Goal: Obtain resource: Obtain resource

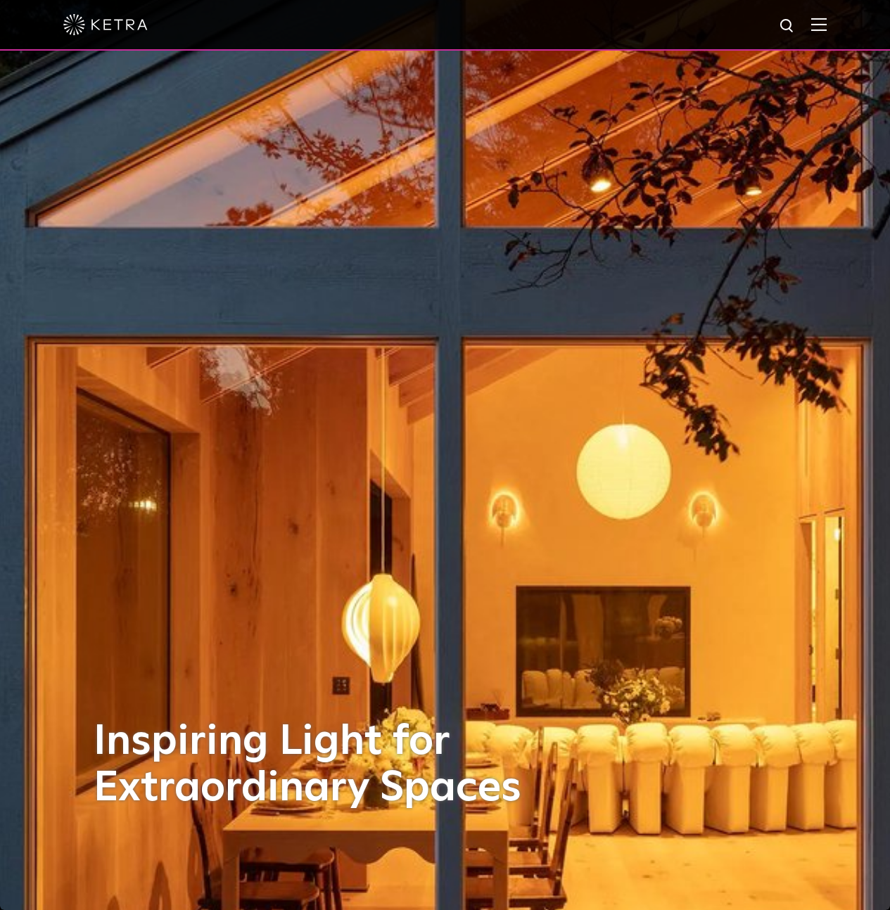
click at [819, 20] on div at bounding box center [444, 24] width 763 height 49
click at [826, 20] on img at bounding box center [818, 24] width 15 height 13
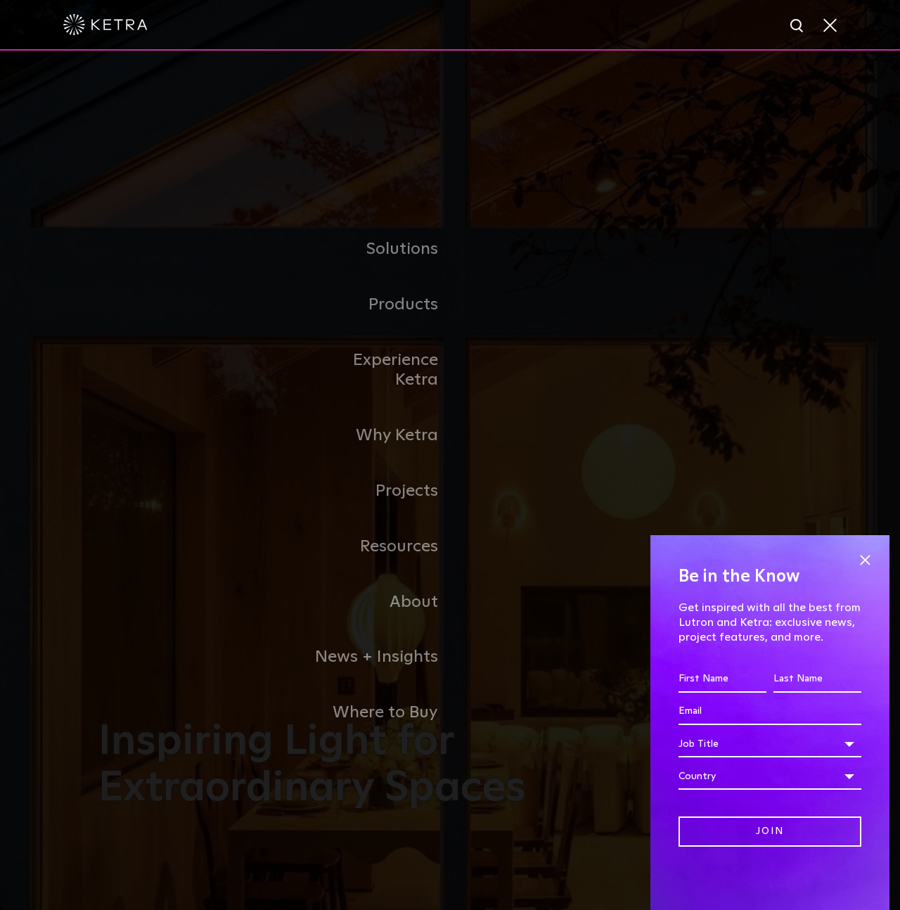
click at [0, 0] on link "Residential Products" at bounding box center [0, 0] width 0 height 0
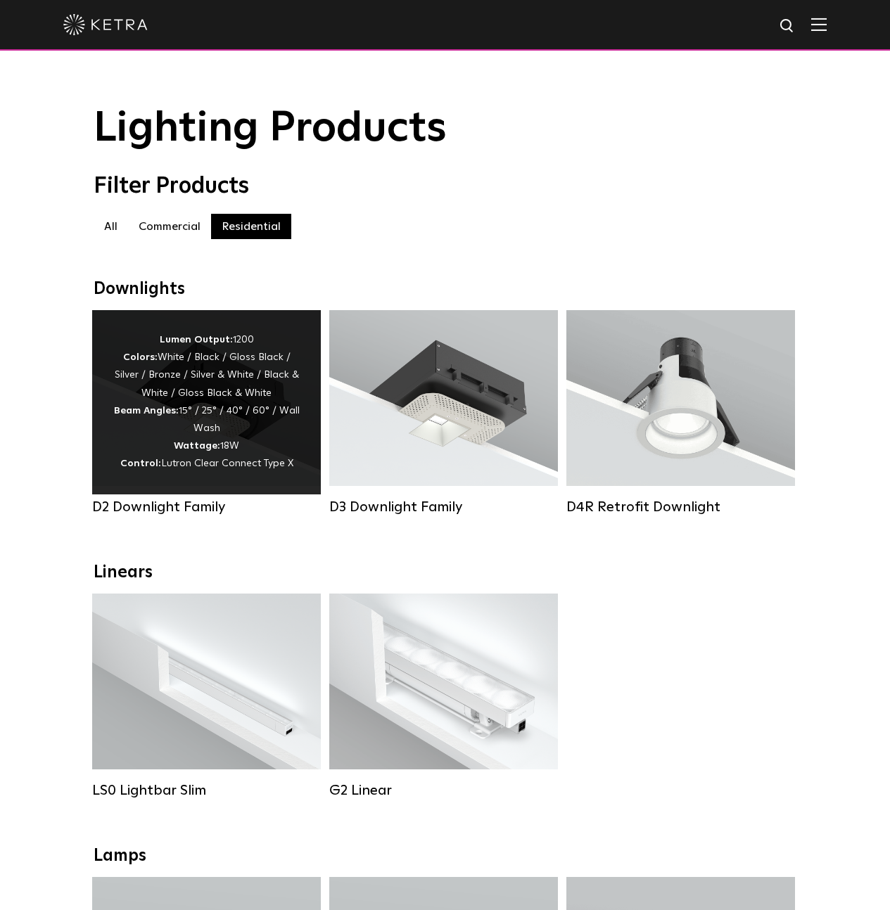
click at [249, 421] on div "Lumen Output: 1200 Colors: White / Black / Gloss Black / Silver / Bronze / Silv…" at bounding box center [206, 402] width 186 height 142
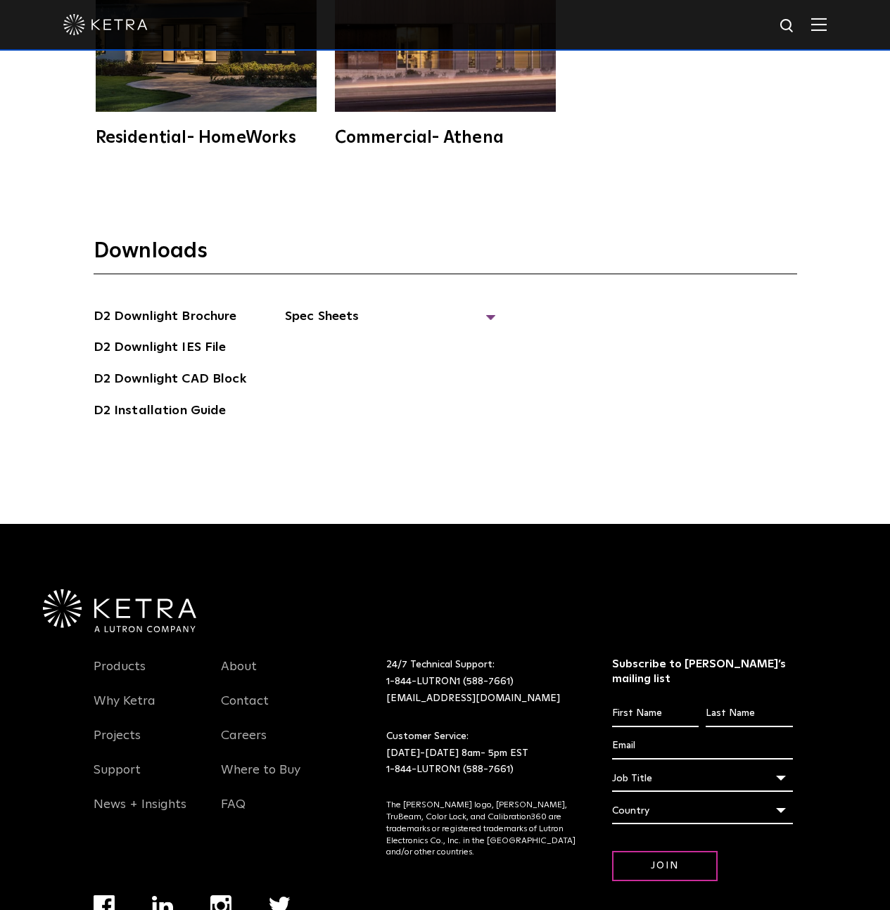
scroll to position [4675, 0]
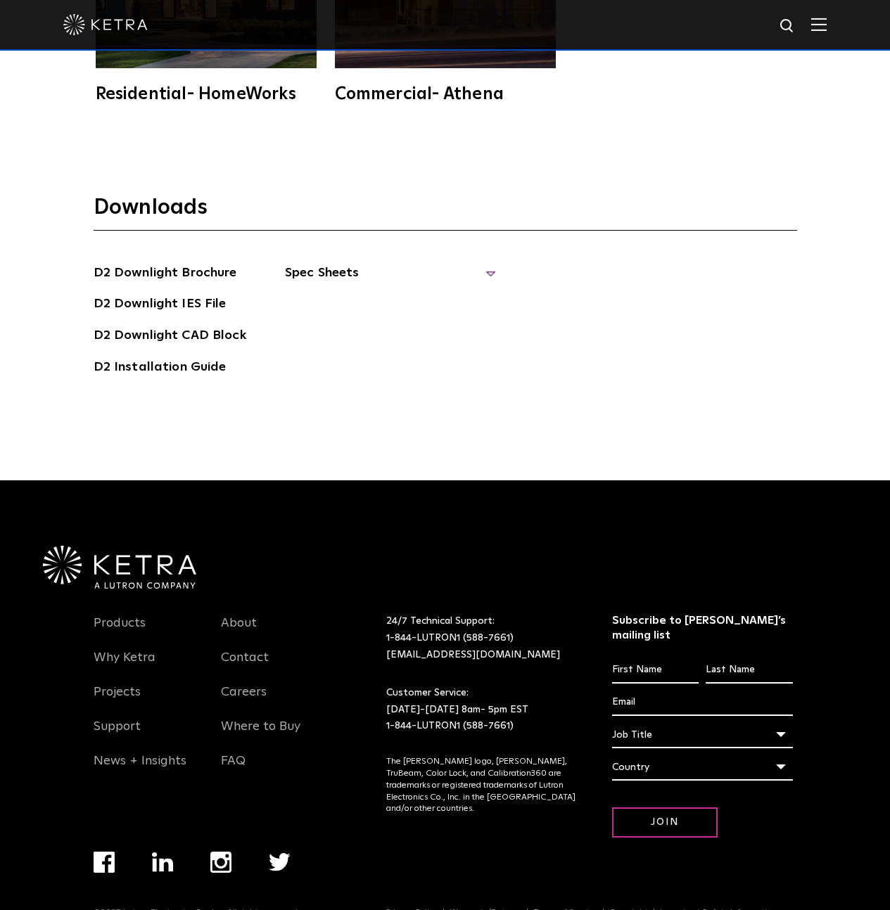
click at [307, 263] on span "Spec Sheets" at bounding box center [390, 278] width 211 height 31
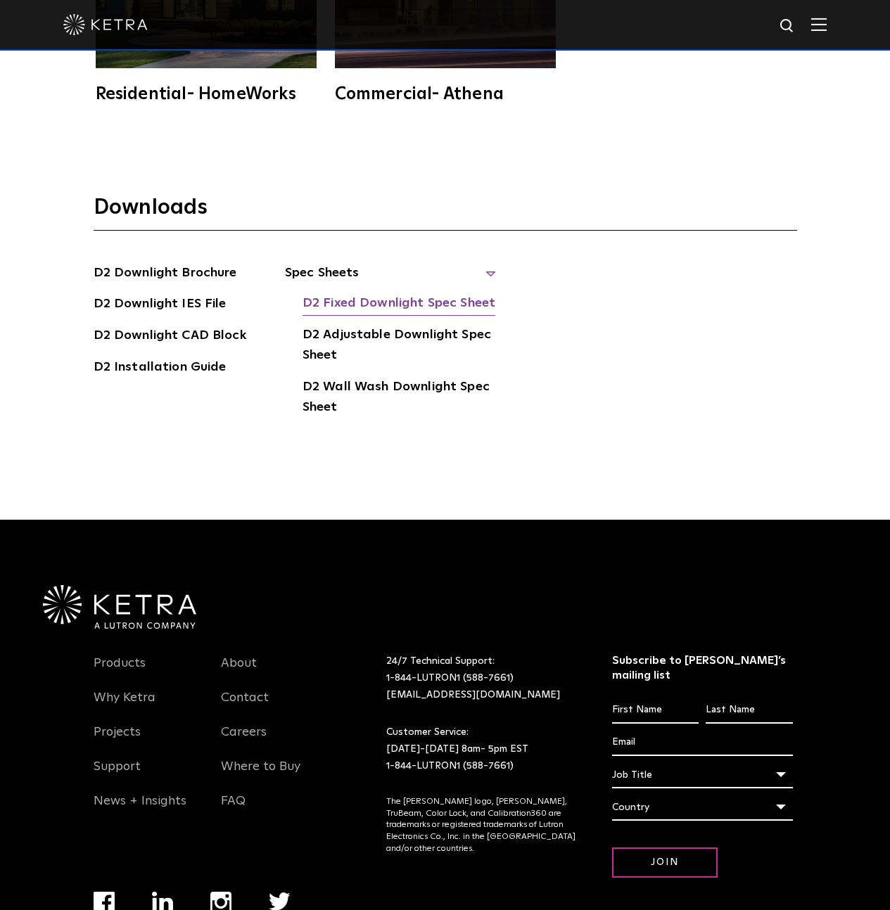
click at [358, 293] on link "D2 Fixed Downlight Spec Sheet" at bounding box center [398, 304] width 193 height 23
